Goal: Check status

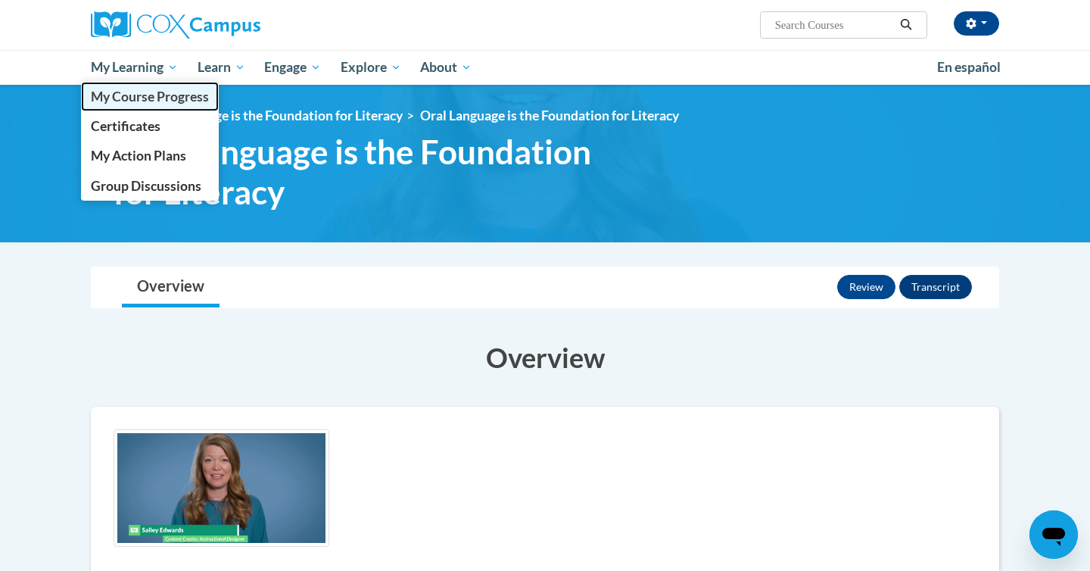
click at [145, 93] on span "My Course Progress" at bounding box center [150, 97] width 118 height 16
